Goal: Information Seeking & Learning: Find specific fact

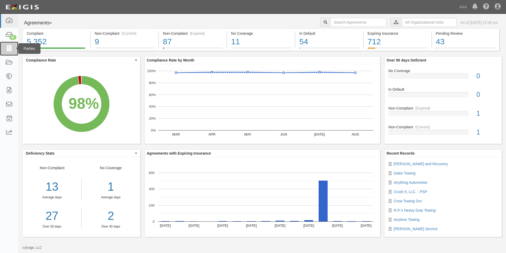
click at [10, 47] on icon at bounding box center [8, 49] width 7 height 6
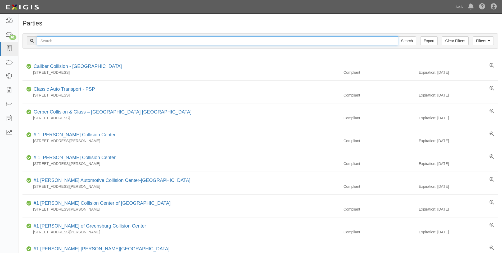
click at [55, 39] on input "text" at bounding box center [217, 40] width 361 height 9
type input "Anything"
click at [398, 36] on input "Search" at bounding box center [407, 40] width 19 height 9
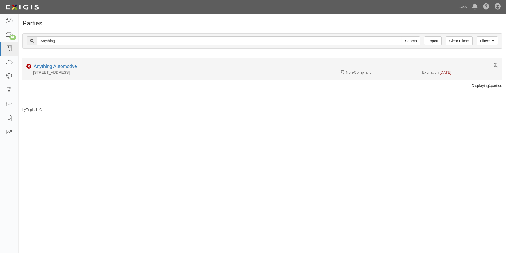
click at [47, 70] on div "8220 FM 59, Athens, TX 75751" at bounding box center [182, 72] width 320 height 5
click at [47, 67] on link "Anything Automotive" at bounding box center [55, 66] width 43 height 5
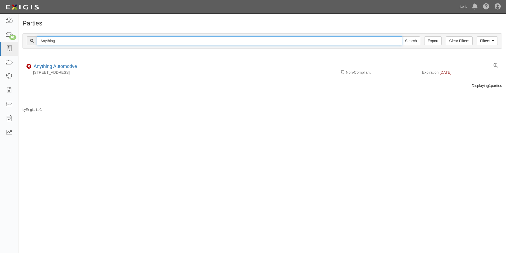
drag, startPoint x: 61, startPoint y: 39, endPoint x: 31, endPoint y: 39, distance: 29.1
click at [31, 39] on div "Anything Search" at bounding box center [224, 40] width 394 height 9
type input "gator"
click at [402, 36] on input "Search" at bounding box center [411, 40] width 19 height 9
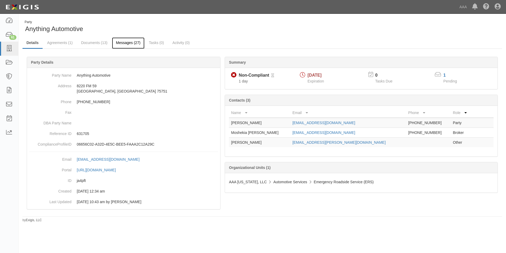
click at [124, 41] on link "Messages (27)" at bounding box center [128, 42] width 33 height 11
click at [129, 41] on link "Messages (27)" at bounding box center [128, 42] width 33 height 11
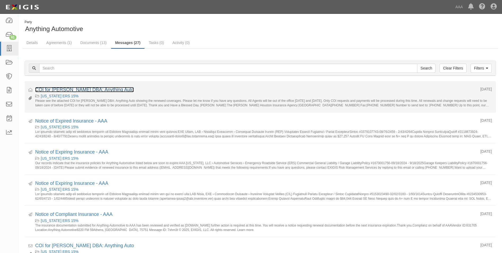
click at [80, 89] on link "COI for [PERSON_NAME] DBA: Anything Auto" at bounding box center [84, 89] width 99 height 5
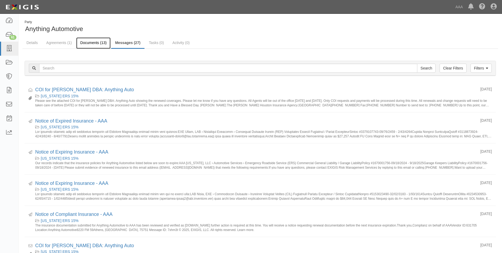
click at [98, 42] on link "Documents (13)" at bounding box center [93, 42] width 34 height 11
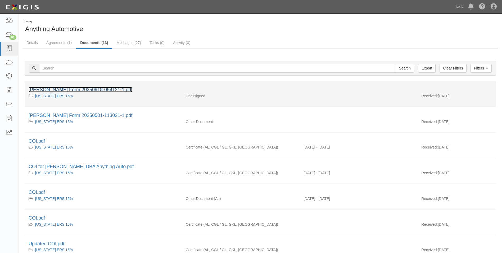
click at [67, 89] on link "[PERSON_NAME] Form 20250918-094121-1.pdf" at bounding box center [81, 89] width 104 height 5
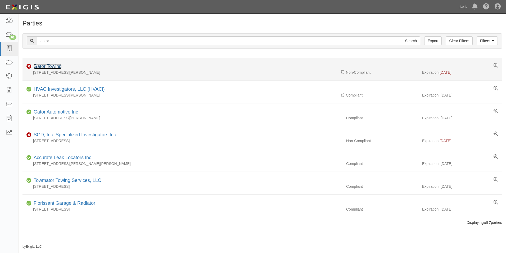
drag, startPoint x: 0, startPoint y: 0, endPoint x: 35, endPoint y: 64, distance: 73.4
click at [35, 64] on link "Gator Towing" at bounding box center [48, 66] width 28 height 5
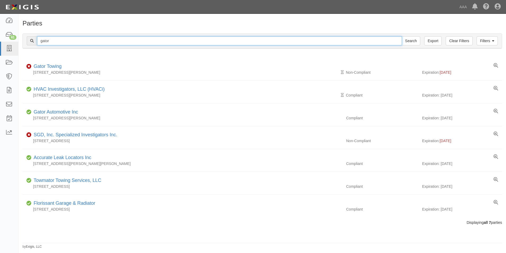
drag, startPoint x: 51, startPoint y: 43, endPoint x: 30, endPoint y: 42, distance: 20.9
click at [30, 42] on div "gator Search" at bounding box center [224, 40] width 394 height 9
type input "mitchem"
click at [402, 36] on input "Search" at bounding box center [411, 40] width 19 height 9
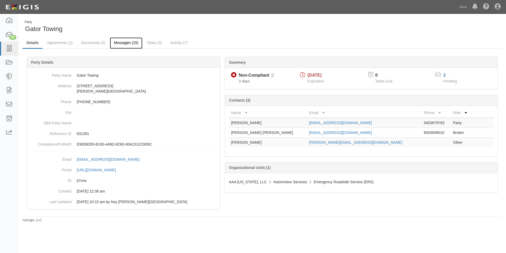
click at [125, 40] on link "Messages (15)" at bounding box center [126, 42] width 33 height 11
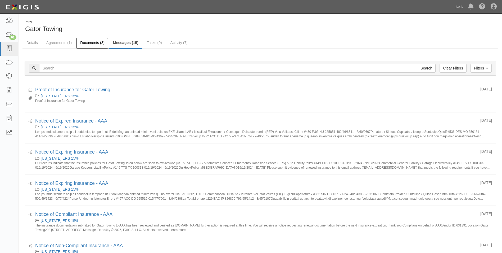
click at [90, 39] on link "Documents (3)" at bounding box center [92, 42] width 32 height 11
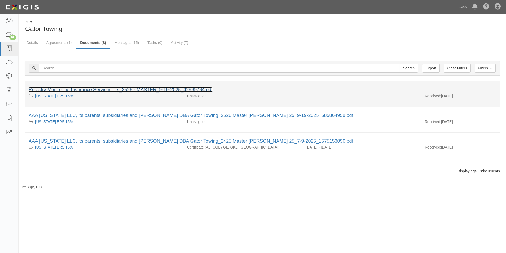
click at [91, 90] on link "Registry Monitoring Insurance Services,...s_2526 - MASTER_9-19-2025_42999764.pdf" at bounding box center [121, 89] width 184 height 5
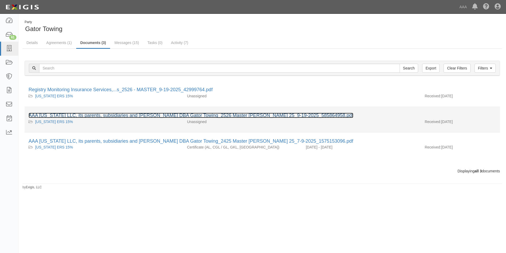
click at [74, 114] on link "AAA Texas LLC, its parents, subsidiaries and _David Wallace DBA Gator Towing_25…" at bounding box center [191, 114] width 325 height 5
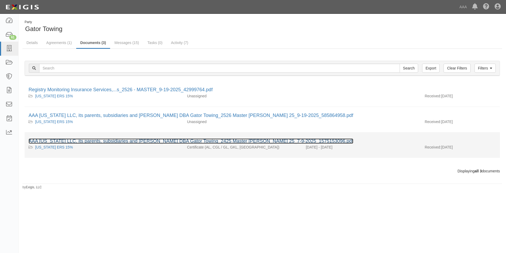
click at [90, 138] on link "AAA Texas LLC, its parents, subsidiaries and affiliates_David Wallace DBA Gator…" at bounding box center [191, 140] width 325 height 5
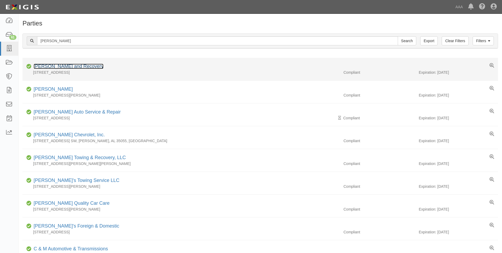
click at [57, 65] on link "[PERSON_NAME] and Recovery" at bounding box center [69, 66] width 70 height 5
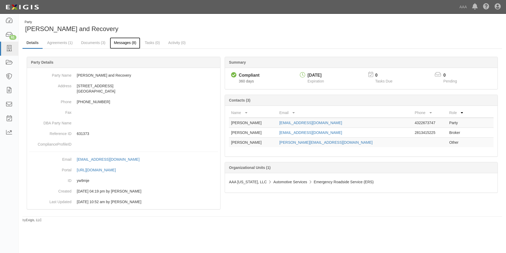
click at [120, 42] on link "Messages (8)" at bounding box center [125, 42] width 30 height 11
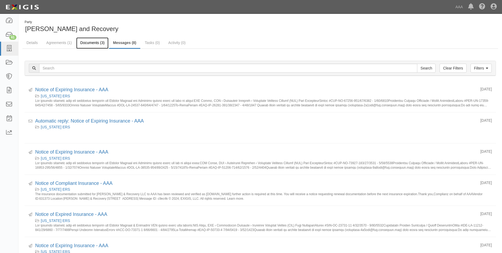
click at [88, 41] on link "Documents (3)" at bounding box center [92, 42] width 32 height 11
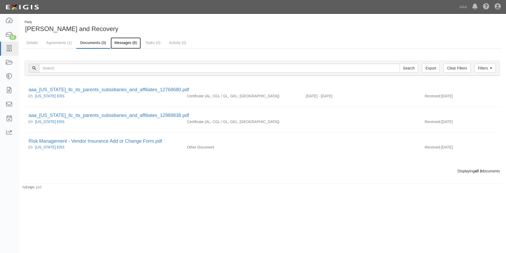
click at [122, 41] on link "Messages (8)" at bounding box center [126, 42] width 30 height 11
click at [10, 102] on icon at bounding box center [8, 104] width 7 height 6
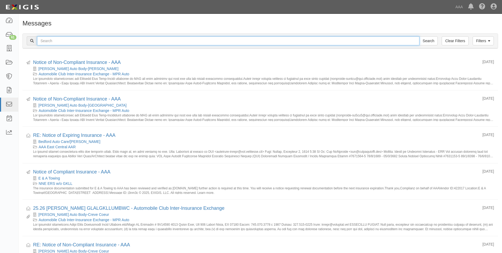
click at [75, 40] on input "text" at bounding box center [228, 40] width 382 height 9
type input "[PERSON_NAME]"
click at [419, 36] on input "Search" at bounding box center [428, 40] width 19 height 9
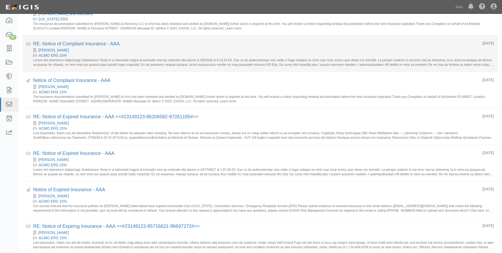
scroll to position [476, 0]
